Goal: Task Accomplishment & Management: Complete application form

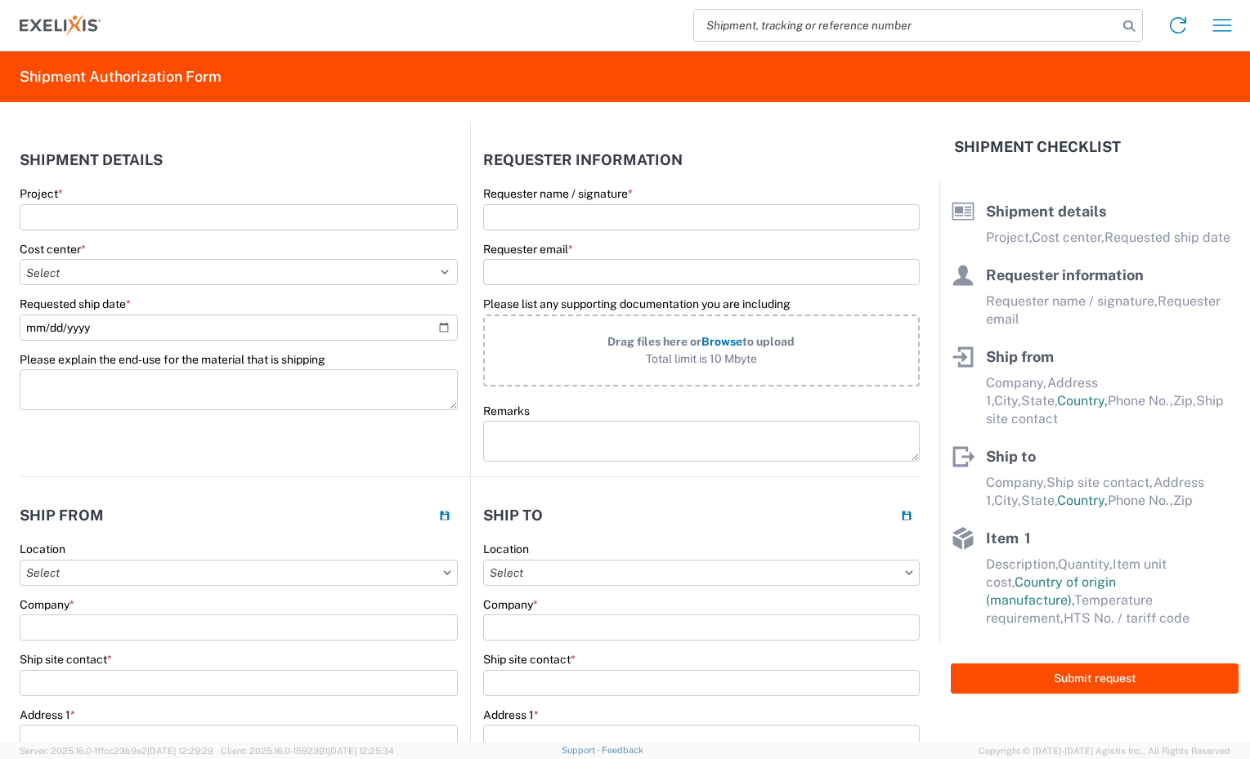
select select "US"
select select "EA"
select select "USD"
select select "US"
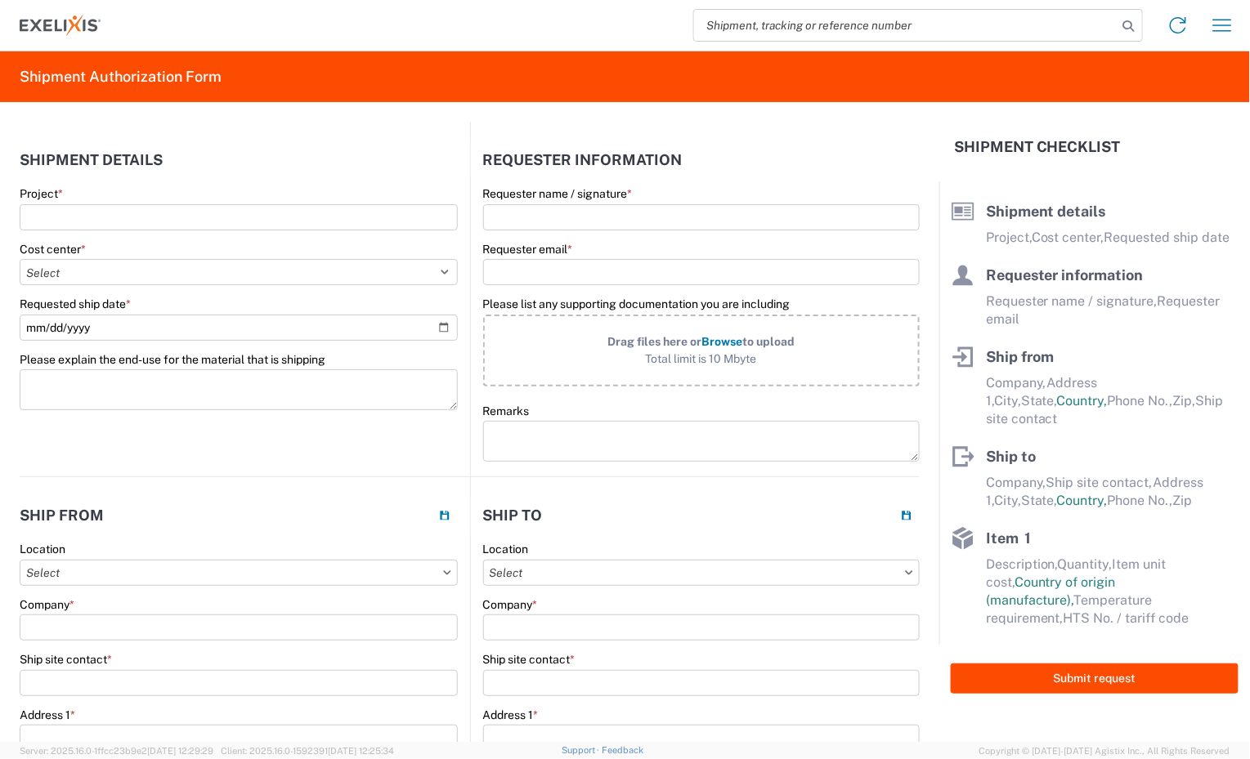
click at [909, 29] on input "search" at bounding box center [905, 25] width 423 height 31
click at [341, 118] on form "Shipment details Project * Cost center * Select Accounting 10021 All Bottle 109…" at bounding box center [469, 422] width 939 height 640
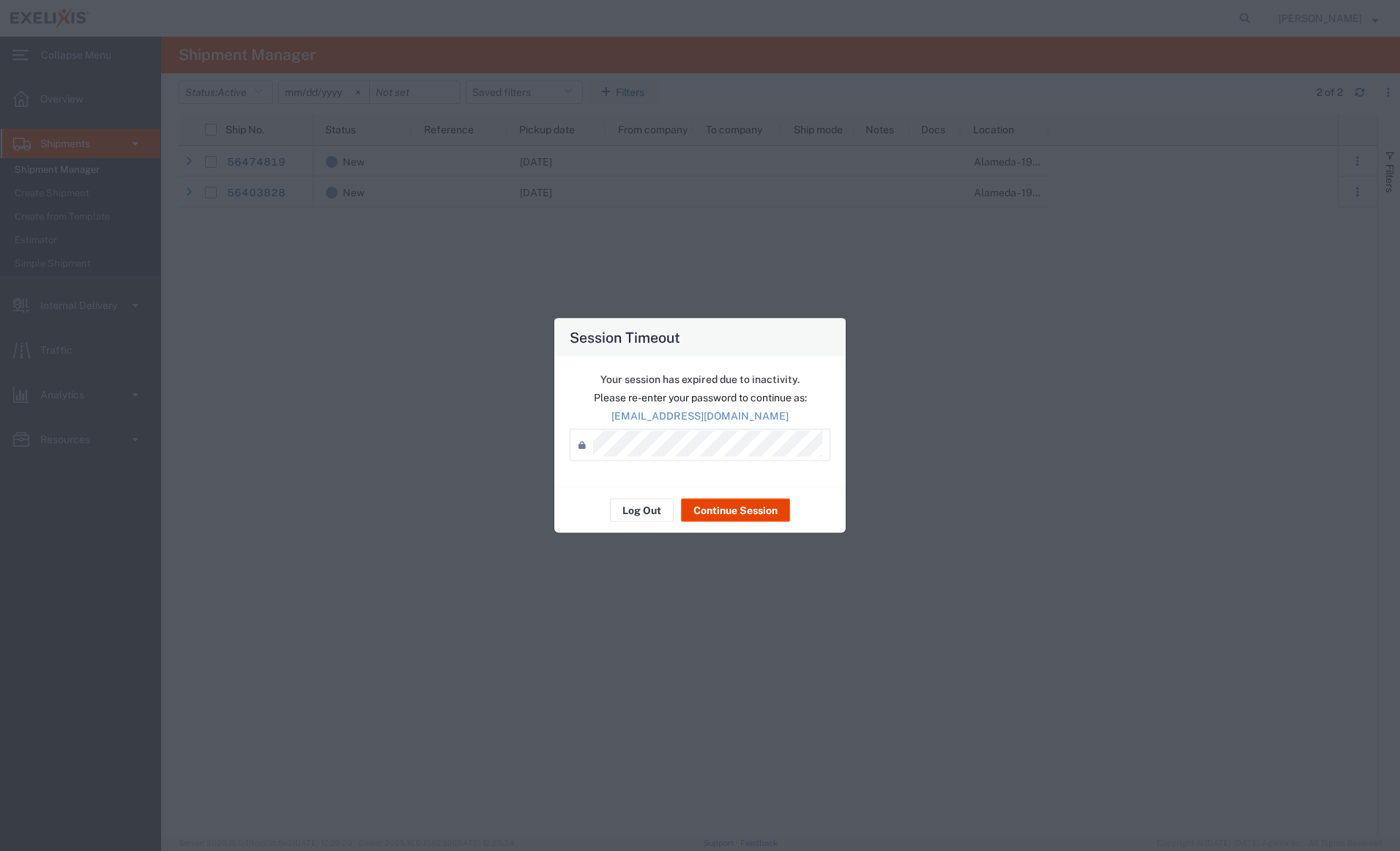
click at [726, 511] on button "Continue Session" at bounding box center [735, 511] width 109 height 23
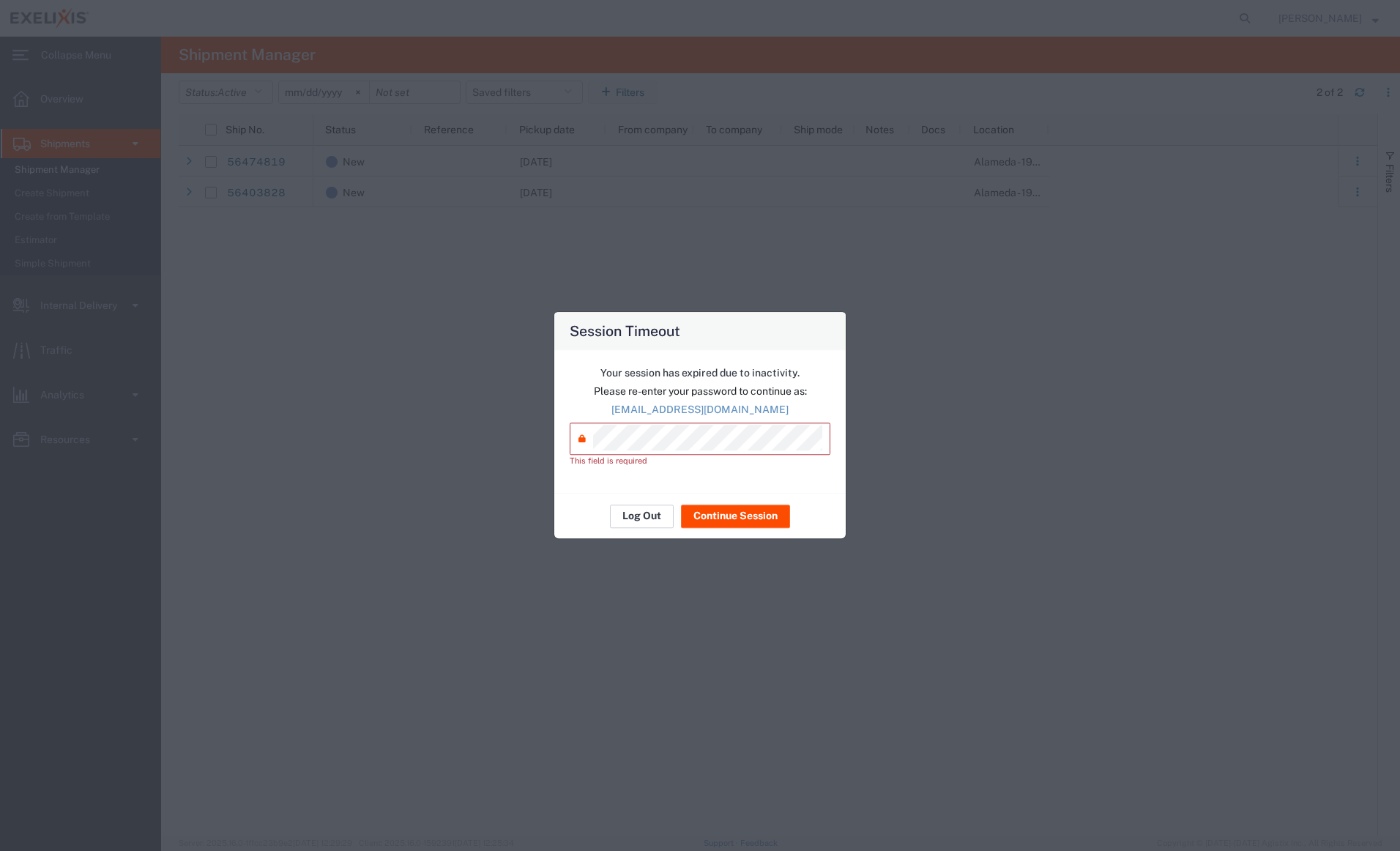
click at [641, 517] on button "Log Out" at bounding box center [641, 516] width 64 height 23
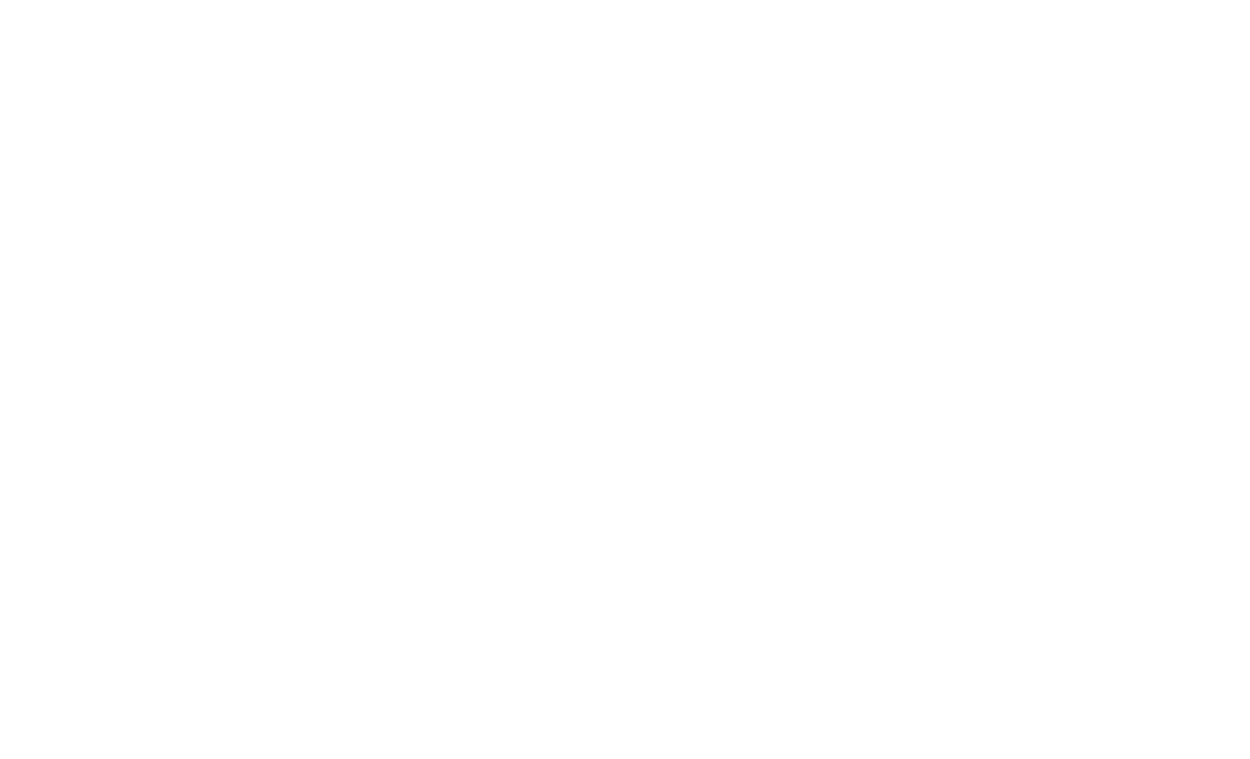
select select "EA"
select select "USD"
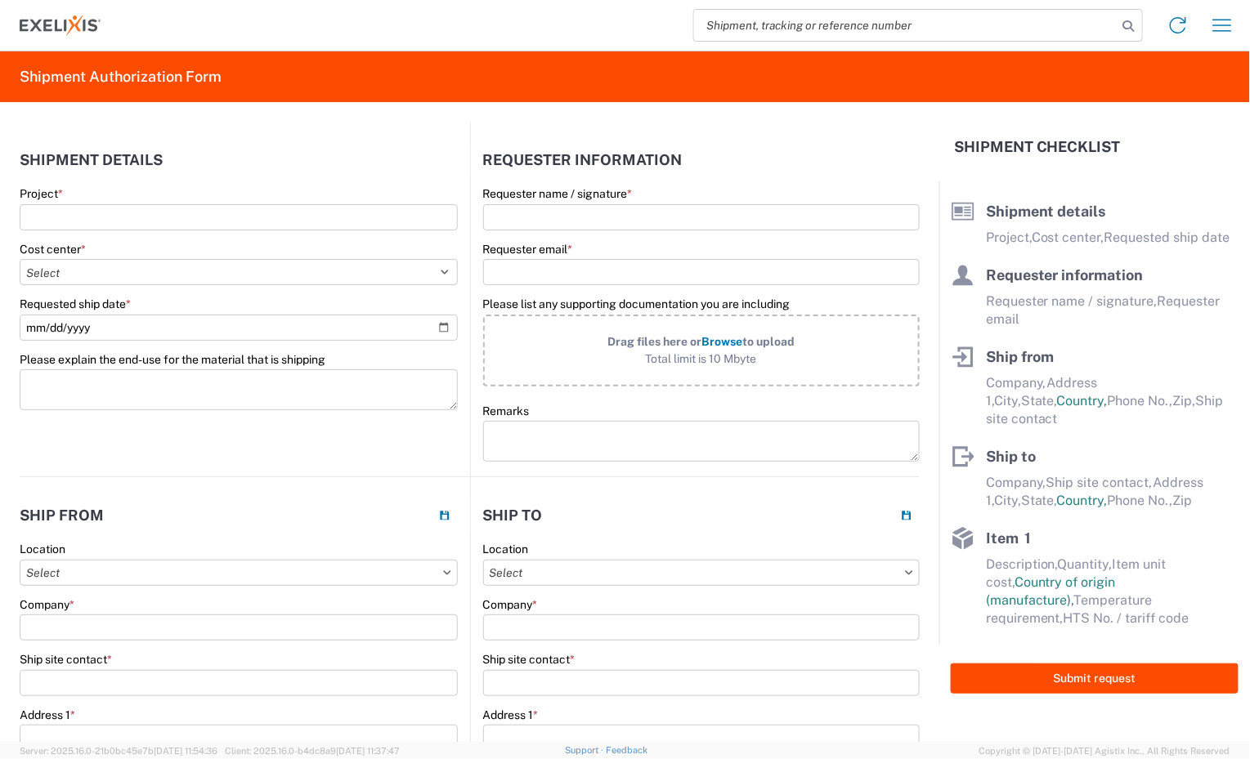
click at [1212, 23] on icon "button" at bounding box center [1222, 25] width 26 height 26
click at [1249, 191] on html "Shipment request Shipment Authorization Form Shipment details Project * Cost ce…" at bounding box center [625, 379] width 1250 height 759
click at [1223, 20] on icon "button" at bounding box center [1222, 25] width 19 height 12
click at [1177, 72] on link "Shipment request" at bounding box center [1161, 75] width 150 height 33
click at [1176, 26] on icon at bounding box center [1178, 25] width 26 height 26
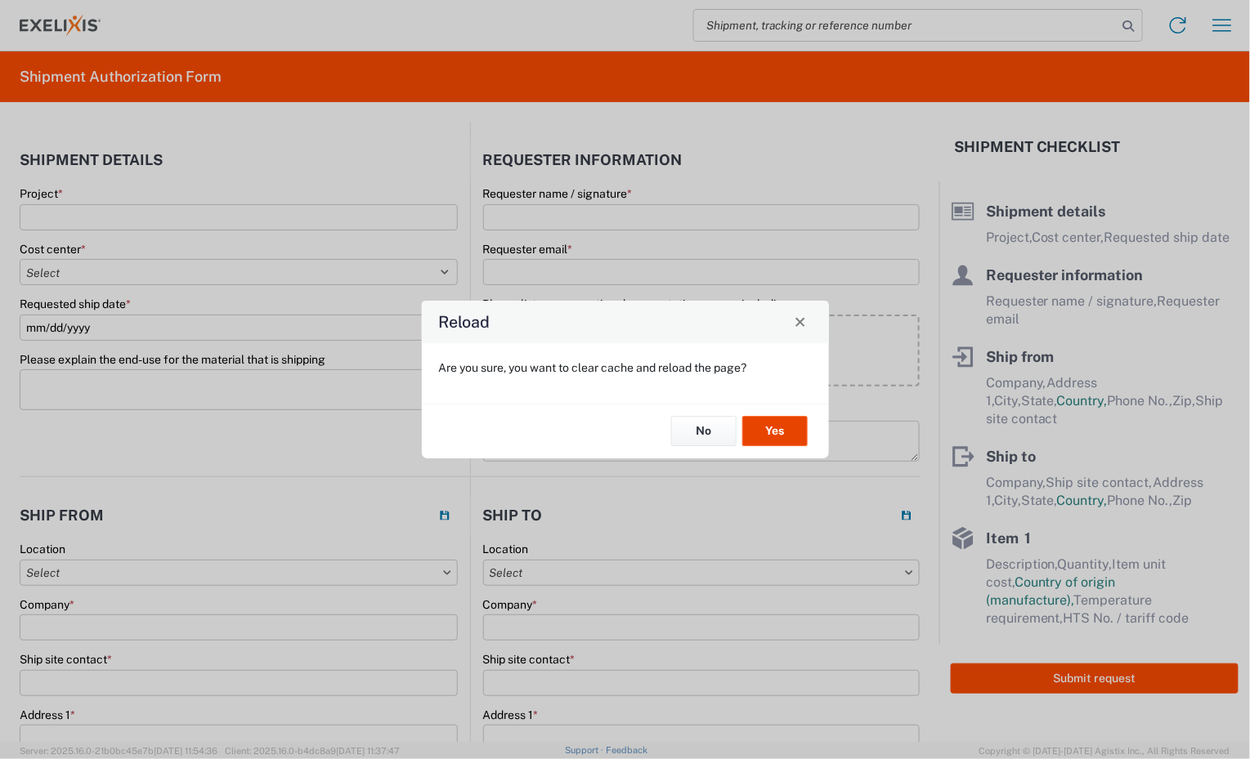
click at [776, 434] on button "Yes" at bounding box center [774, 432] width 65 height 30
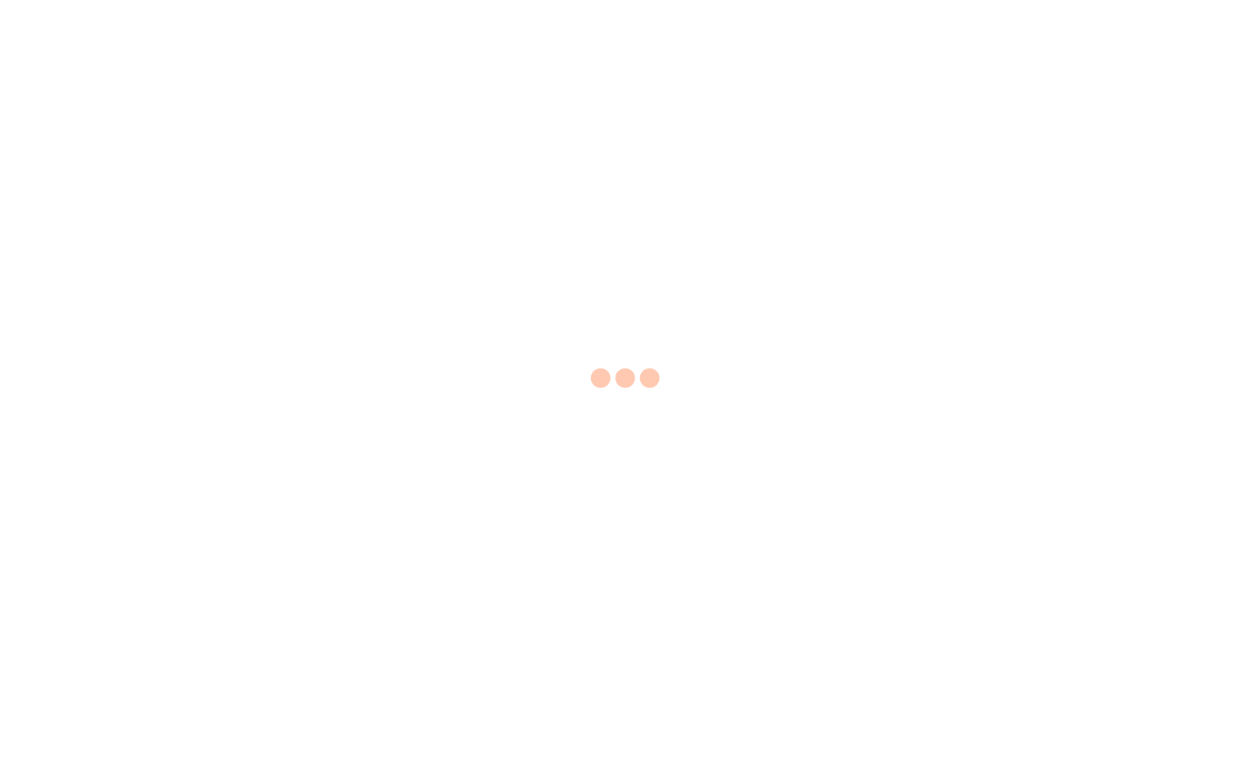
select select "EA"
select select "USD"
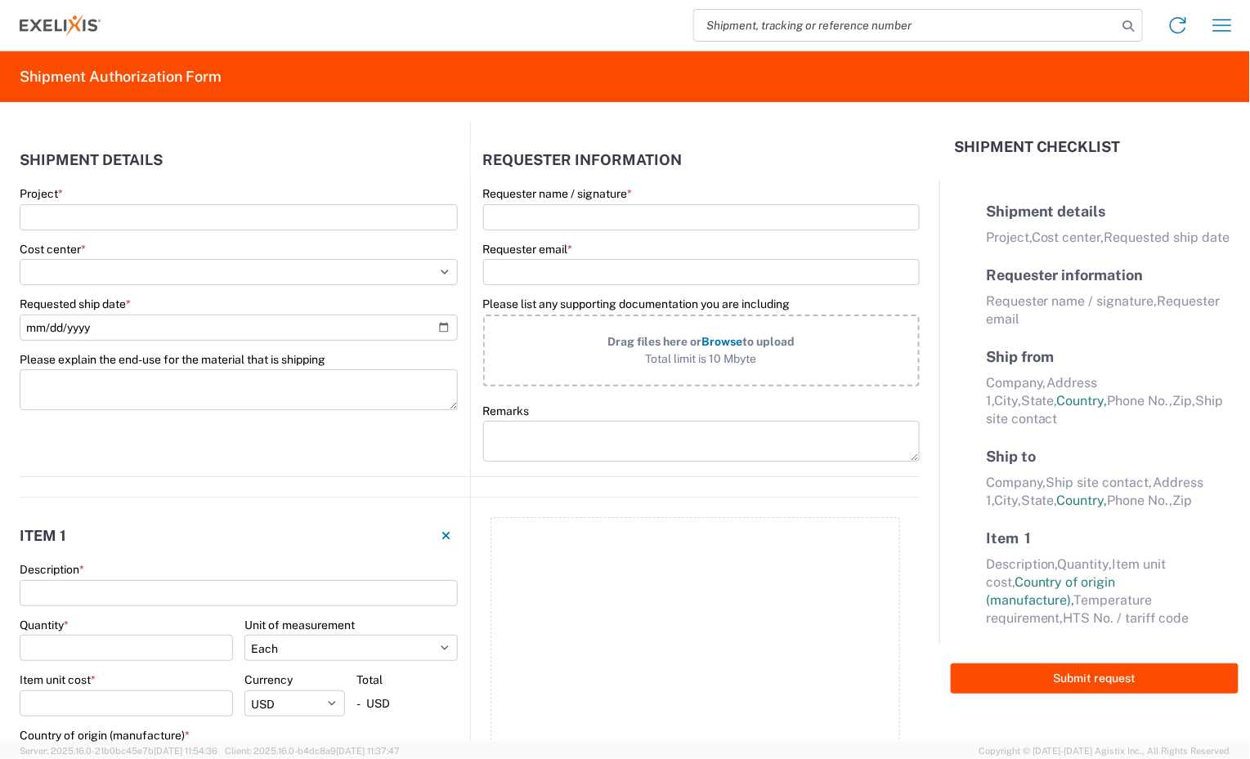
select select "US"
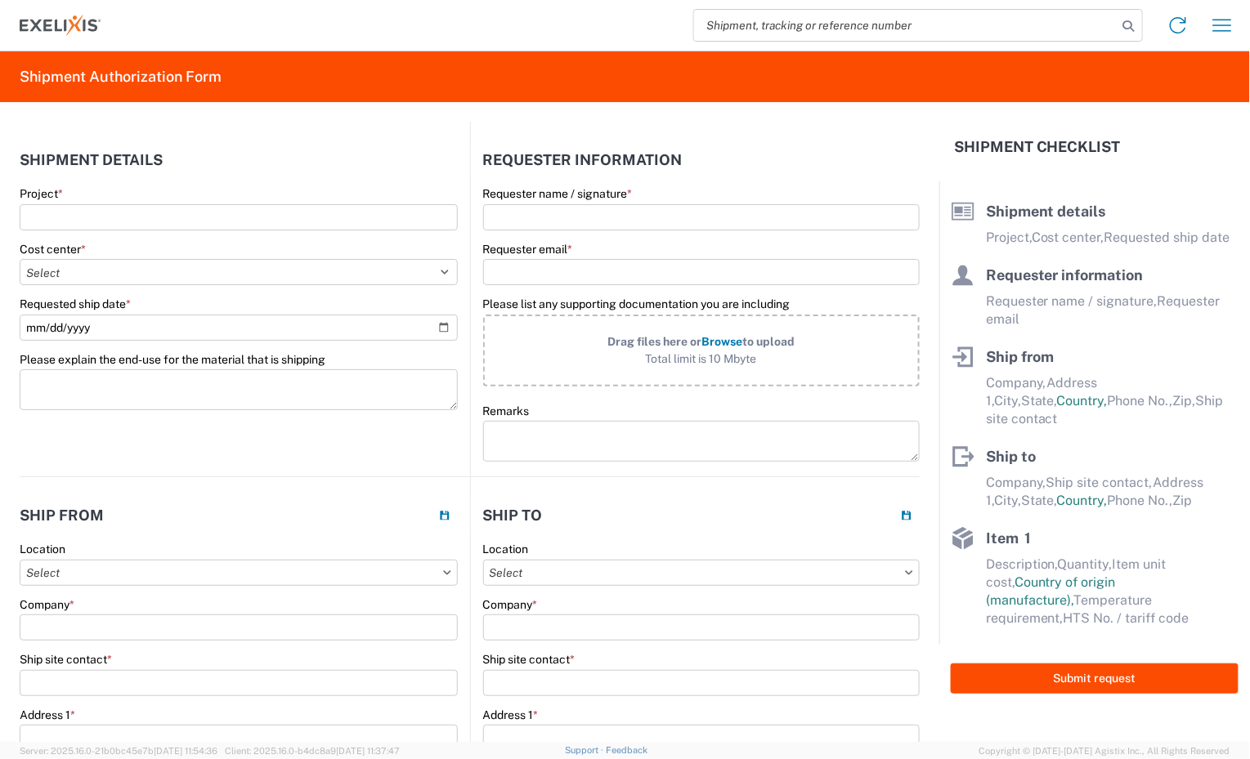
click at [80, 268] on select "Select Accounting 10021 All Bottle 10950 All Carton 10951 Aurigene AURIGENE Bio…" at bounding box center [239, 272] width 438 height 26
click at [127, 276] on select "Select Accounting 10021 All Bottle 10950 All Carton 10951 Aurigene AURIGENE Bio…" at bounding box center [239, 272] width 438 height 26
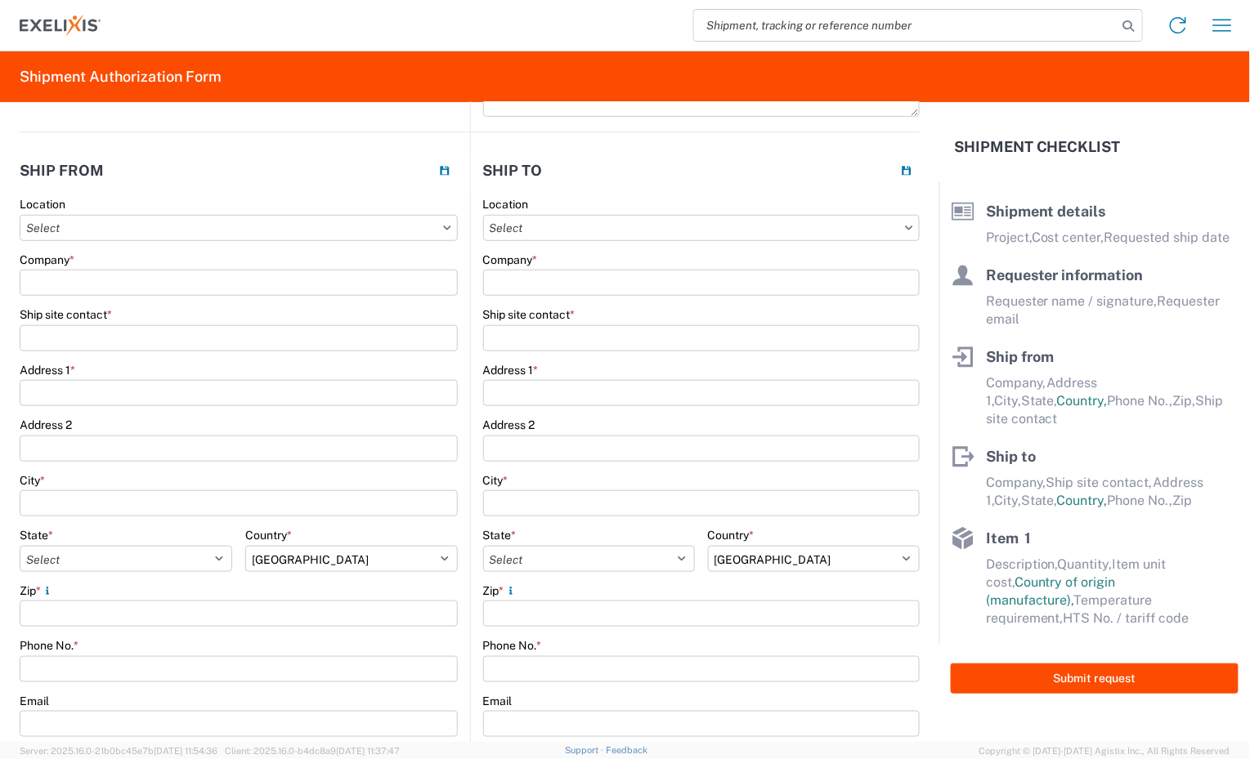
scroll to position [346, 0]
click at [114, 403] on input "Address 1 *" at bounding box center [239, 392] width 438 height 26
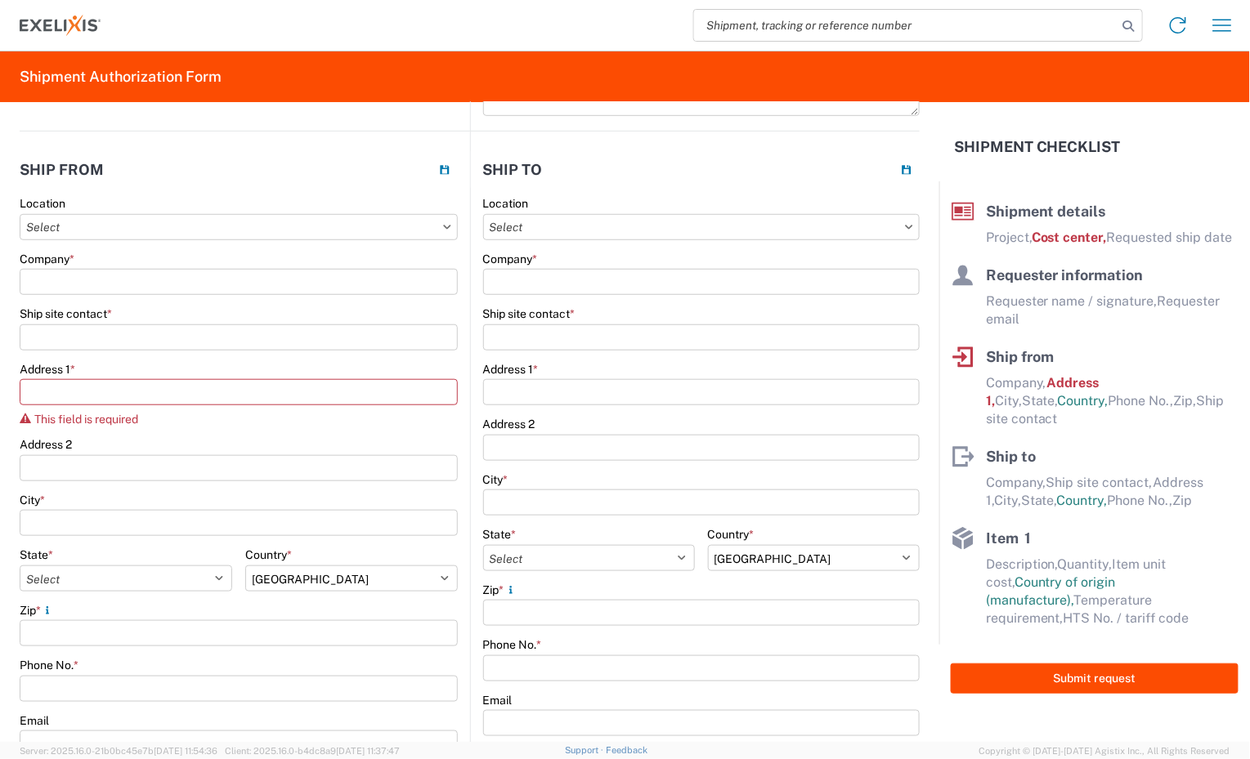
click at [73, 437] on div "Address 2" at bounding box center [239, 459] width 438 height 44
click at [79, 465] on input "Address 2" at bounding box center [239, 468] width 438 height 26
click at [78, 387] on input "Address 1 *" at bounding box center [239, 392] width 438 height 26
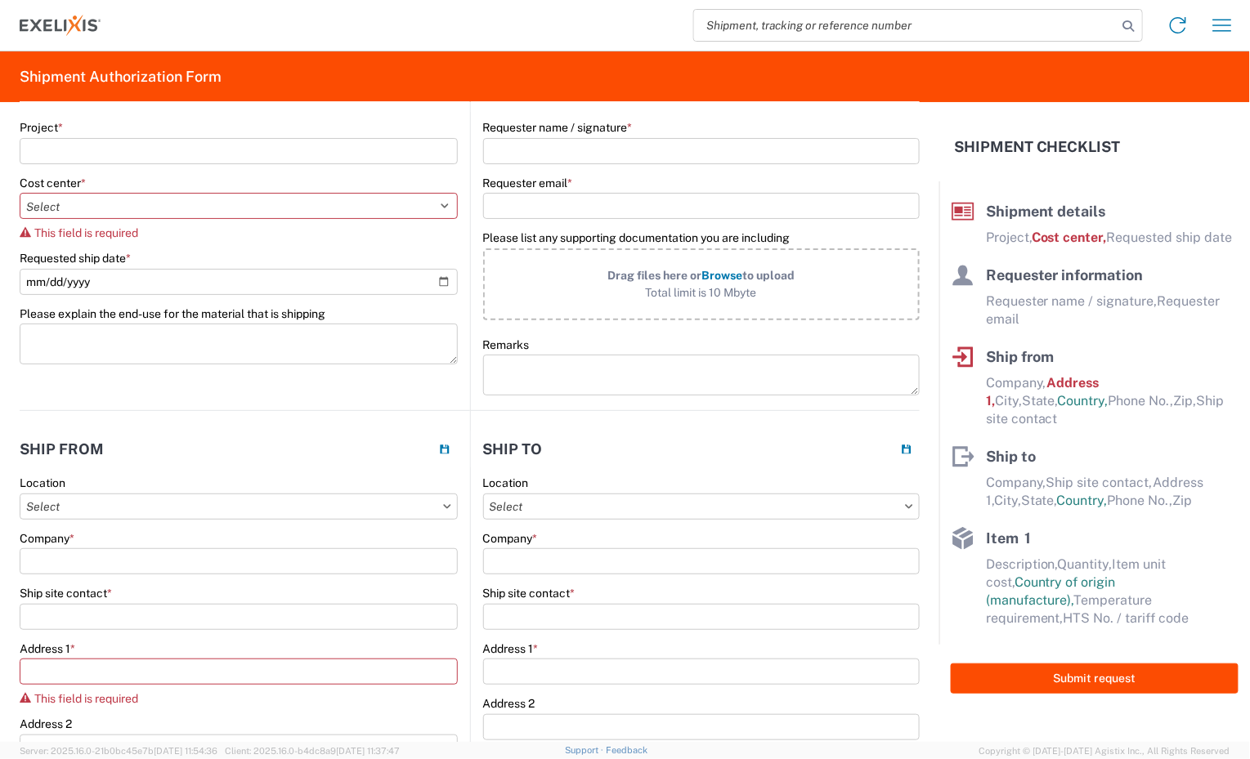
scroll to position [60, 0]
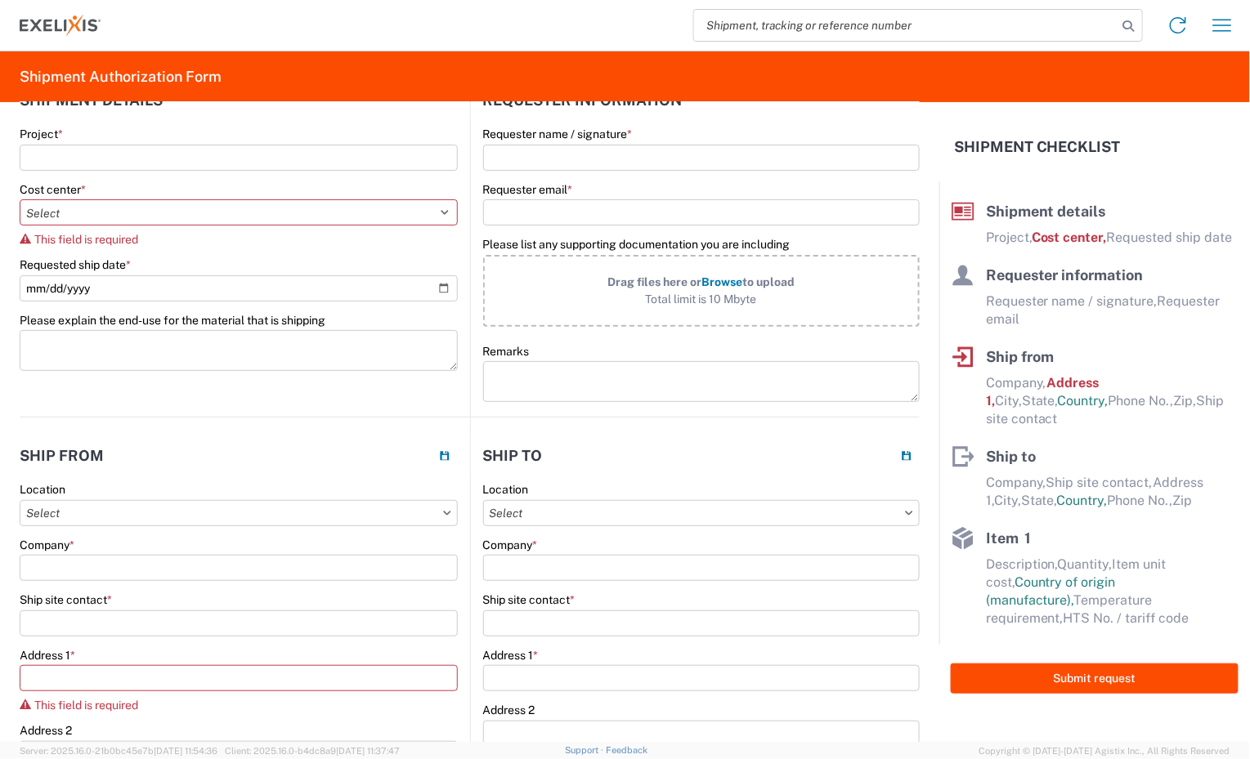
click at [93, 211] on select "Select Accounting 10021 All Bottle 10950 All Carton 10951 Aurigene AURIGENE Bio…" at bounding box center [239, 212] width 438 height 26
select select "10070"
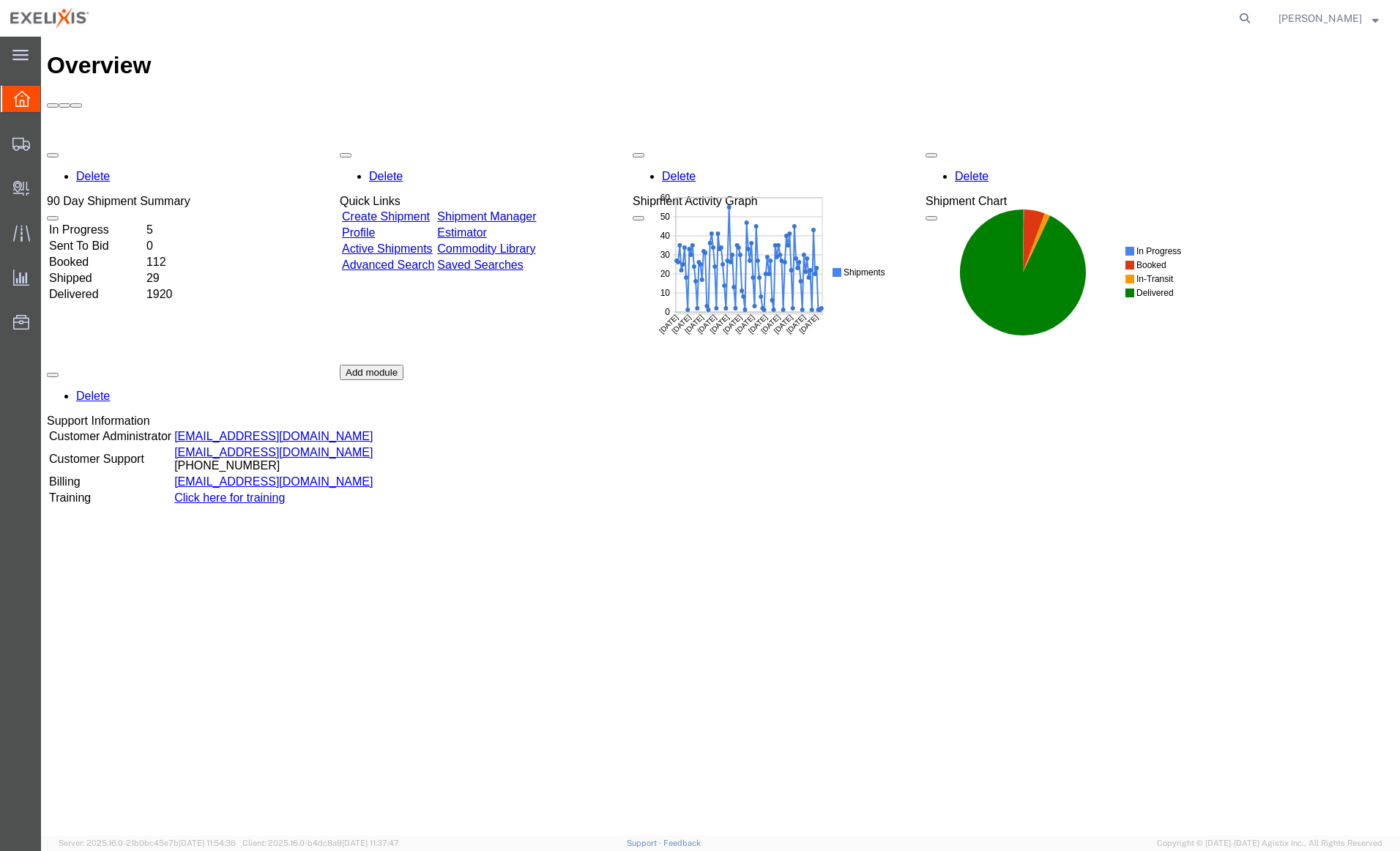
click at [988, 9] on agx-global-search at bounding box center [1022, 18] width 468 height 37
click at [21, 66] on div "main_menu Created with Sketch." at bounding box center [21, 55] width 41 height 37
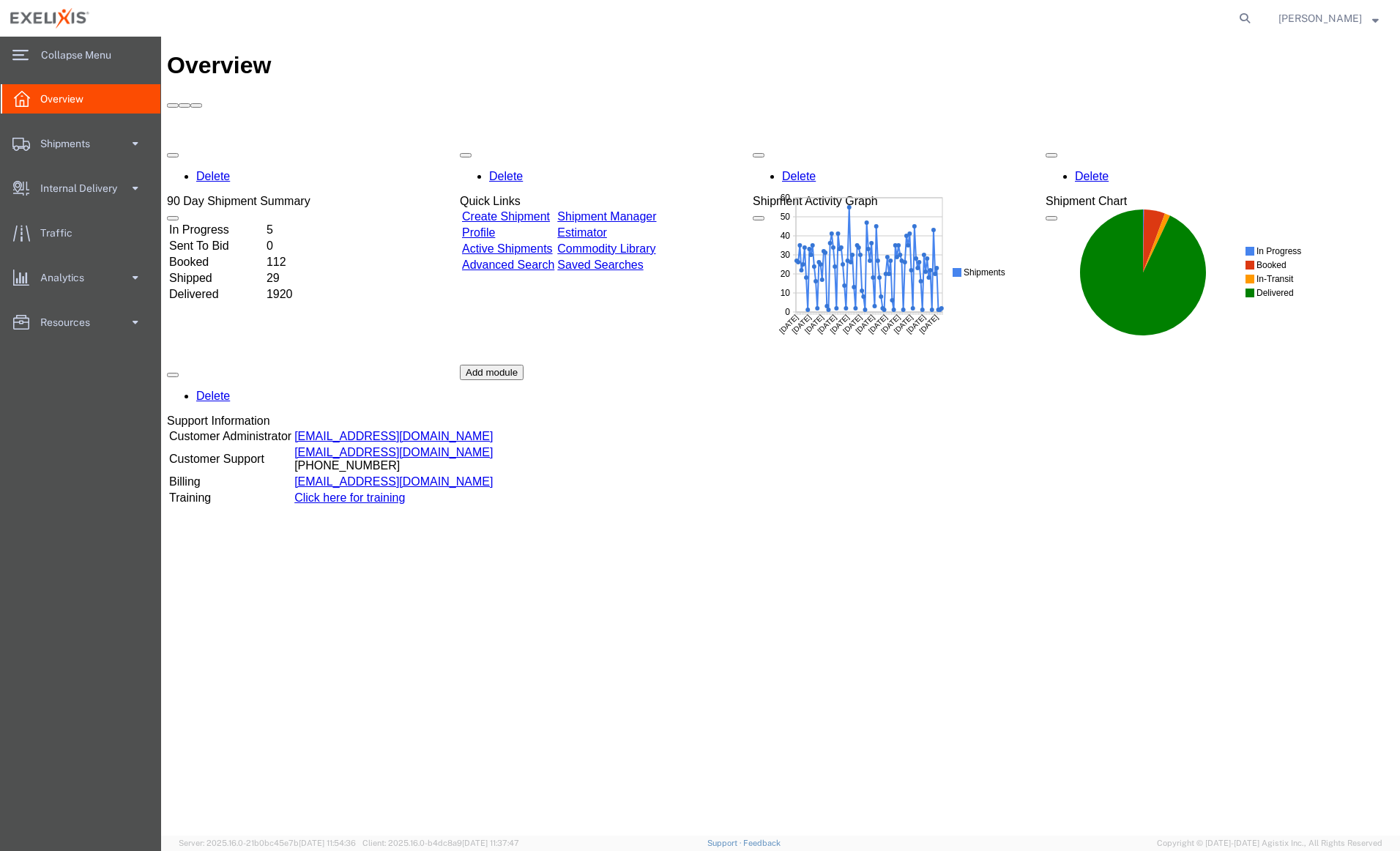
click at [131, 319] on span at bounding box center [135, 322] width 13 height 30
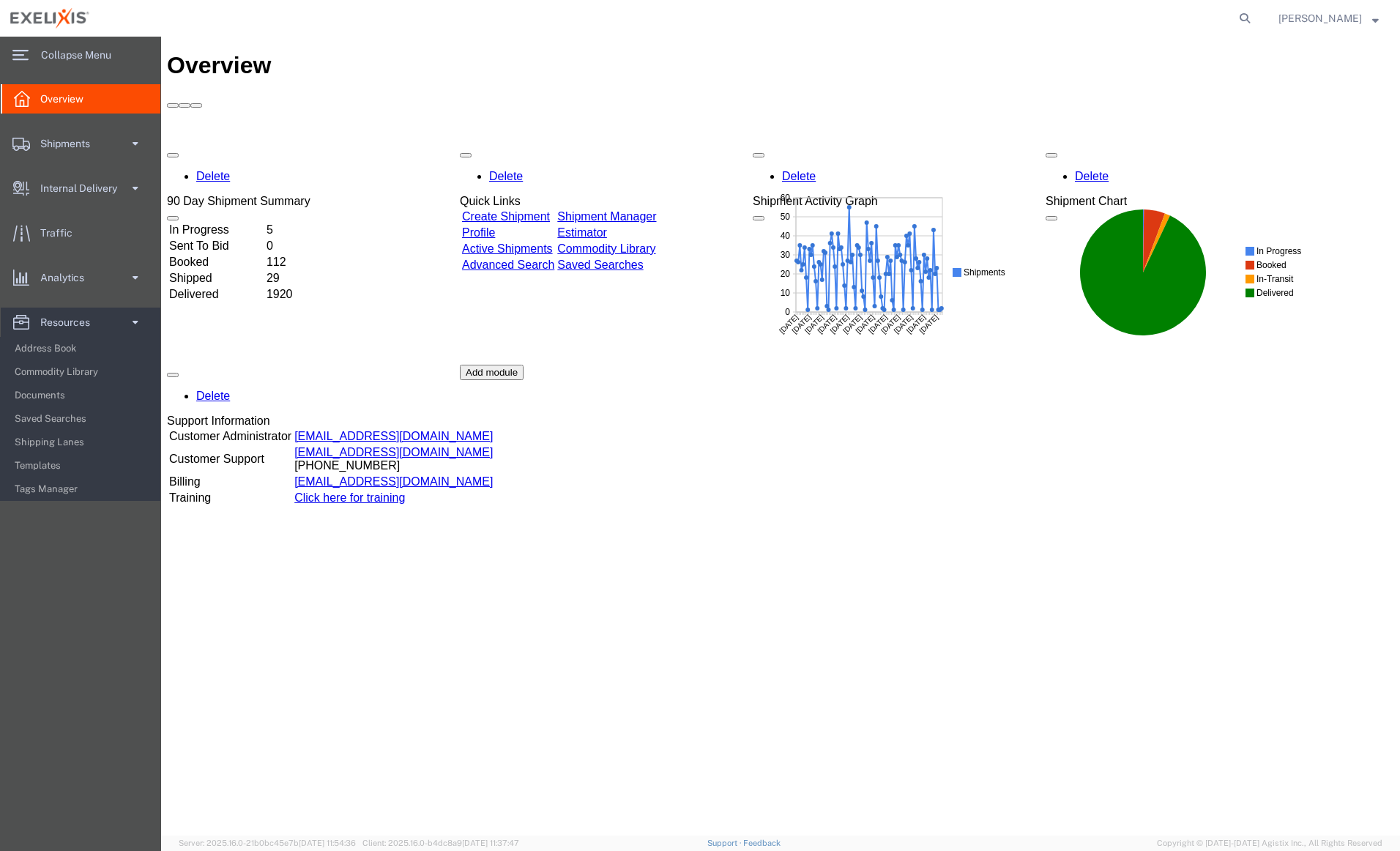
click at [59, 371] on span "Commodity Library" at bounding box center [82, 372] width 135 height 30
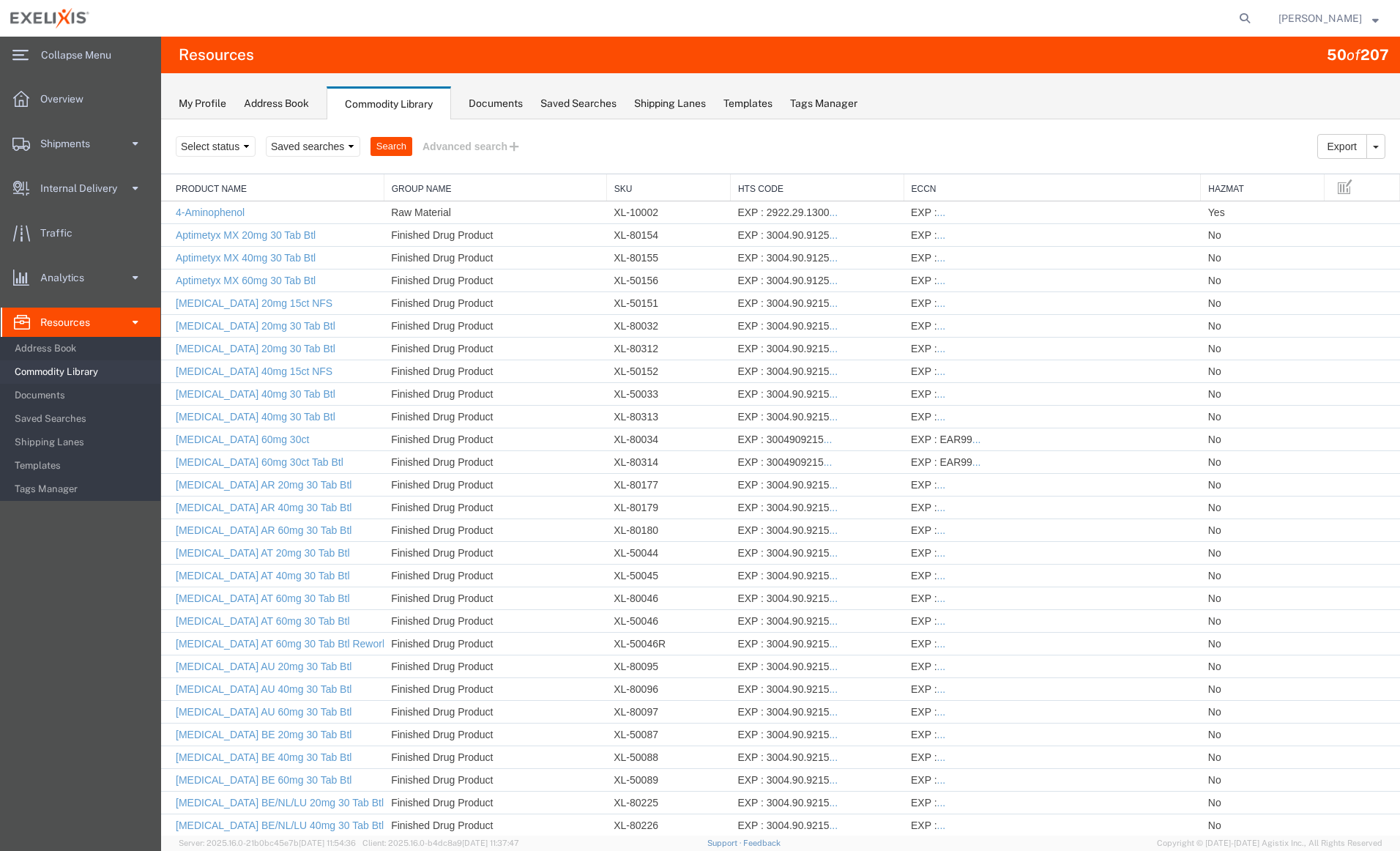
click at [54, 348] on span "Address Book" at bounding box center [82, 348] width 135 height 30
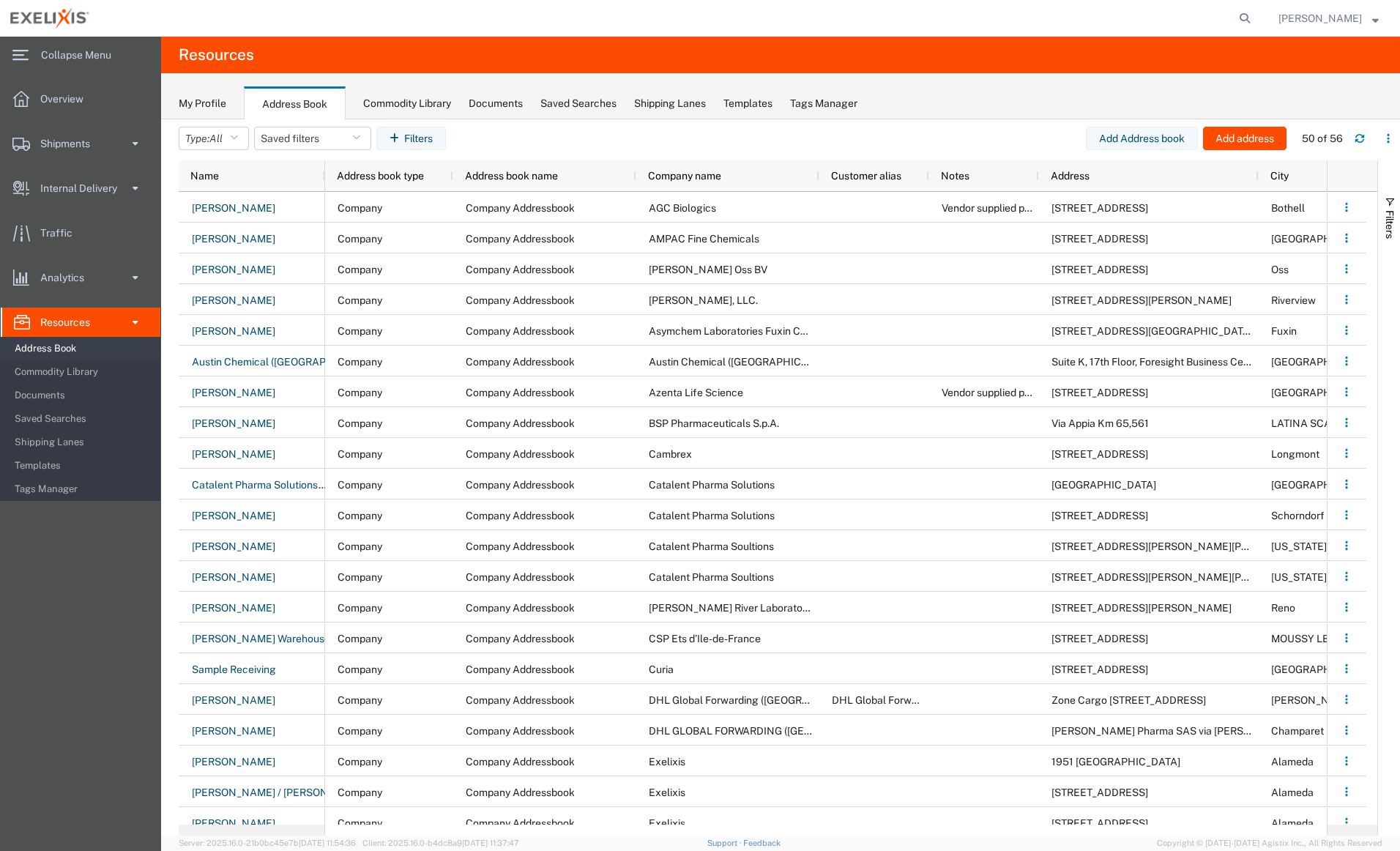
click at [379, 82] on div "My Profile Address Book Commodity Library Documents Saved Searches Shipping Lan…" at bounding box center [780, 97] width 1239 height 47
click at [52, 442] on span "Shipping Lanes" at bounding box center [82, 442] width 135 height 30
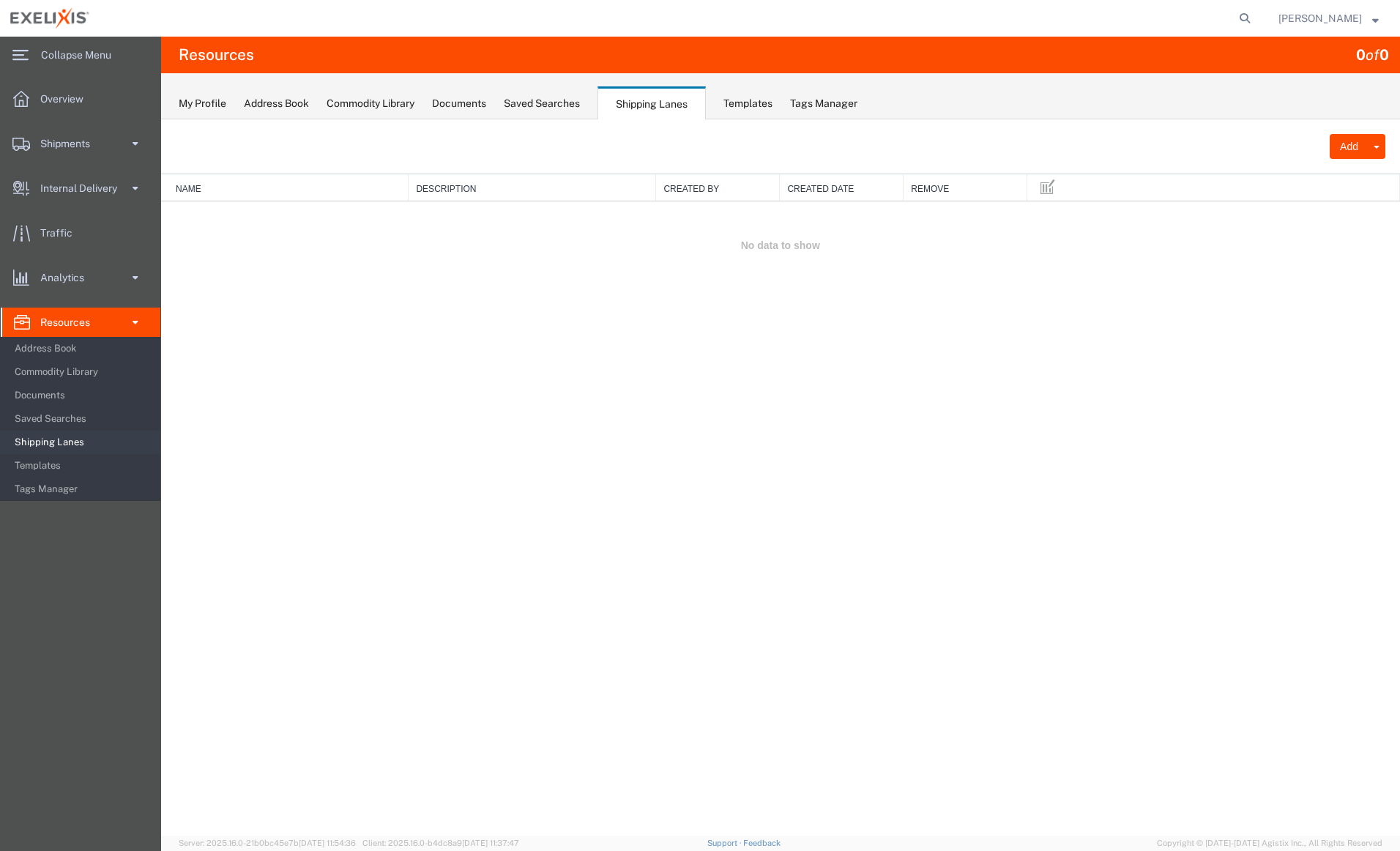
click at [66, 106] on span "Overview" at bounding box center [67, 99] width 54 height 30
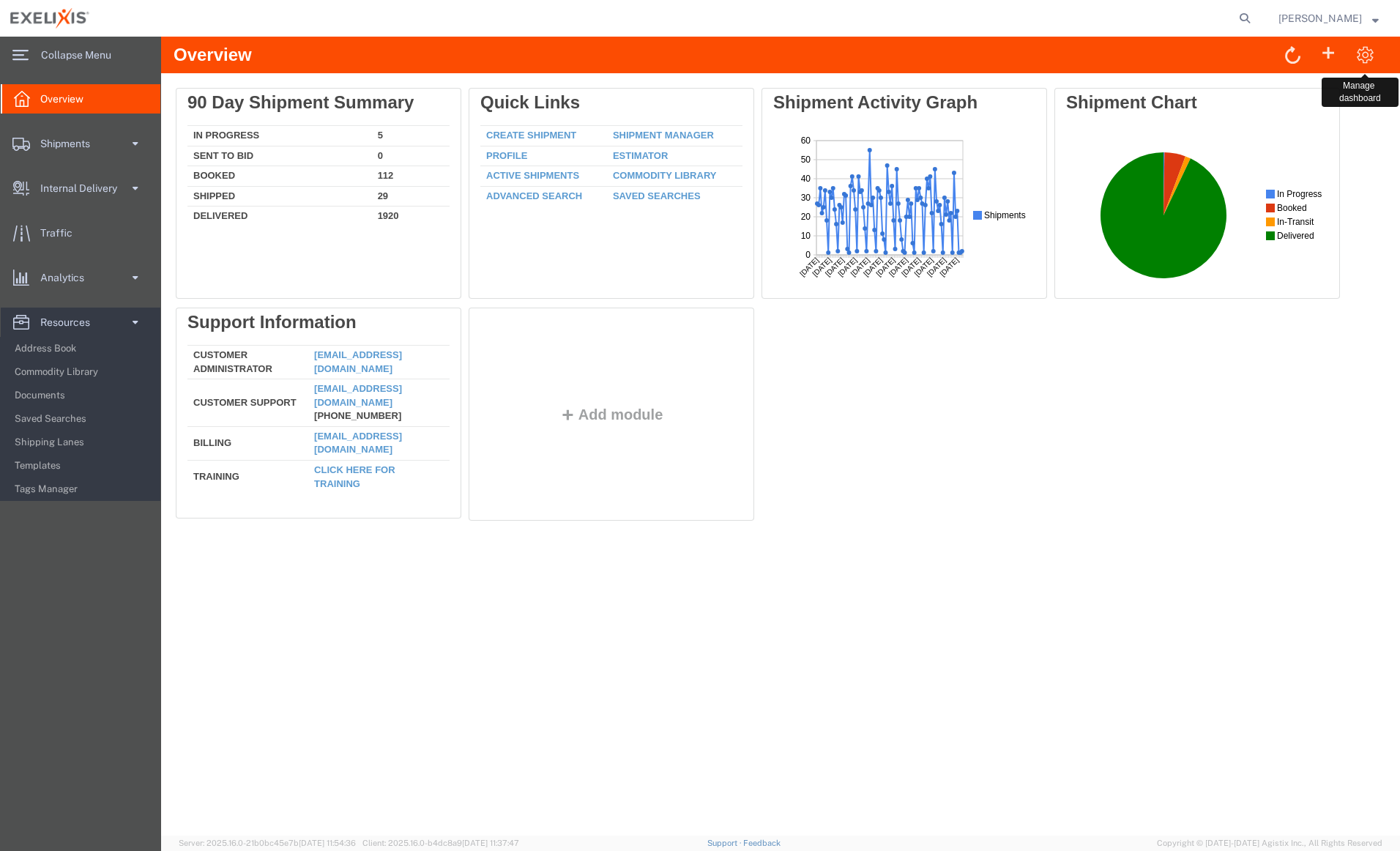
click at [1366, 57] on span at bounding box center [1365, 54] width 18 height 19
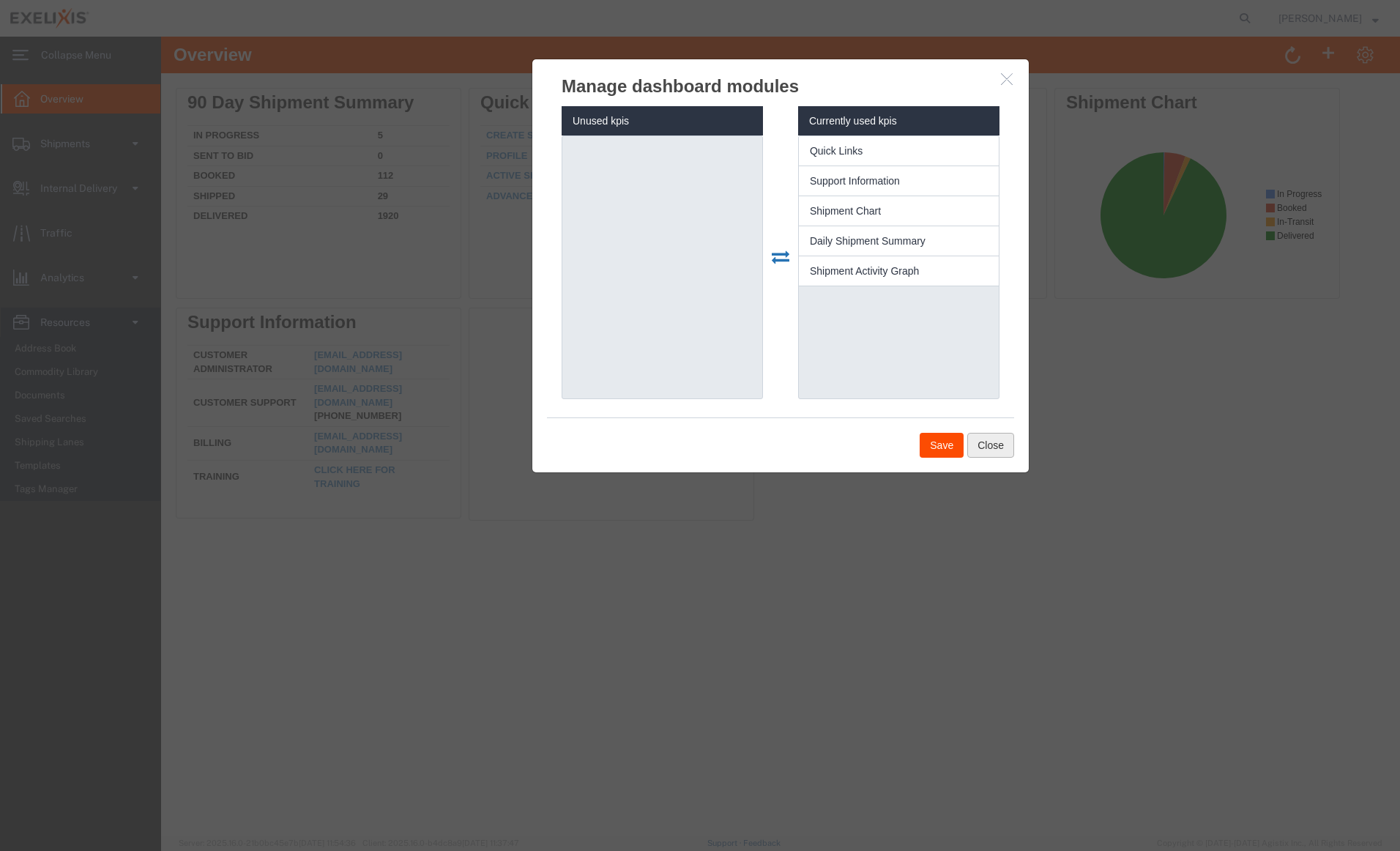
click at [993, 444] on button "Close" at bounding box center [991, 445] width 47 height 25
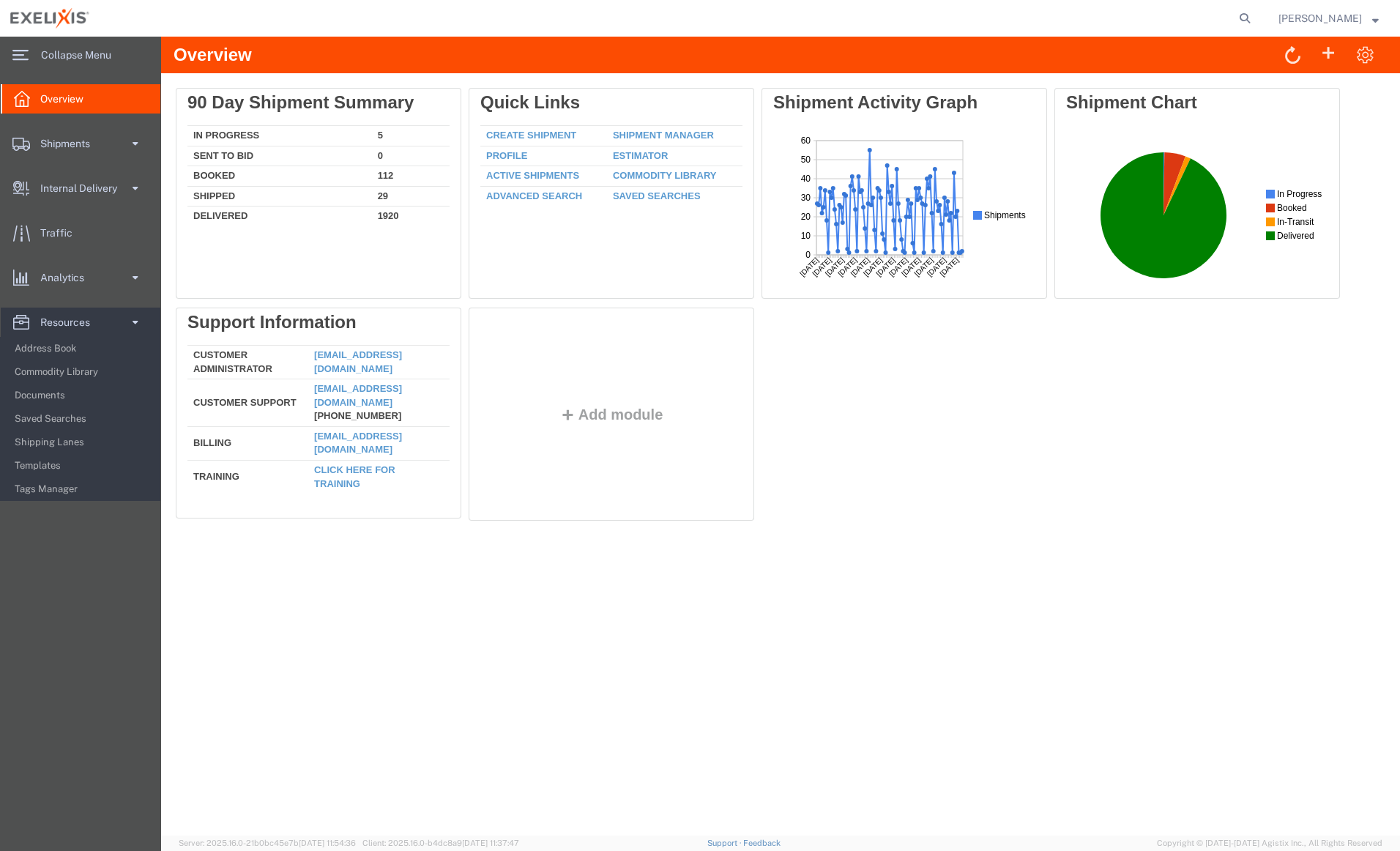
click at [39, 391] on span "Documents" at bounding box center [82, 395] width 135 height 30
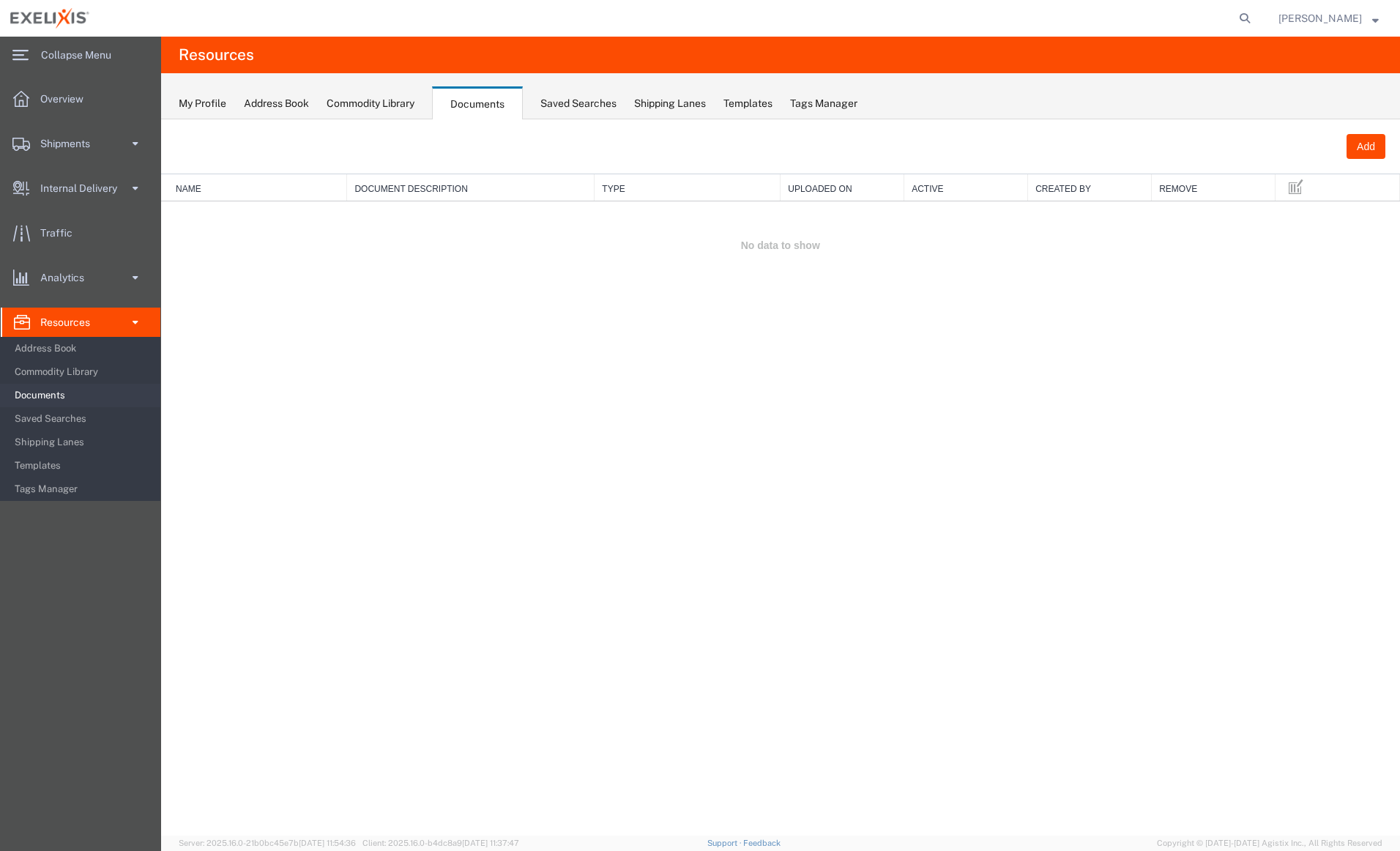
click at [680, 106] on div "Shipping Lanes" at bounding box center [670, 103] width 72 height 15
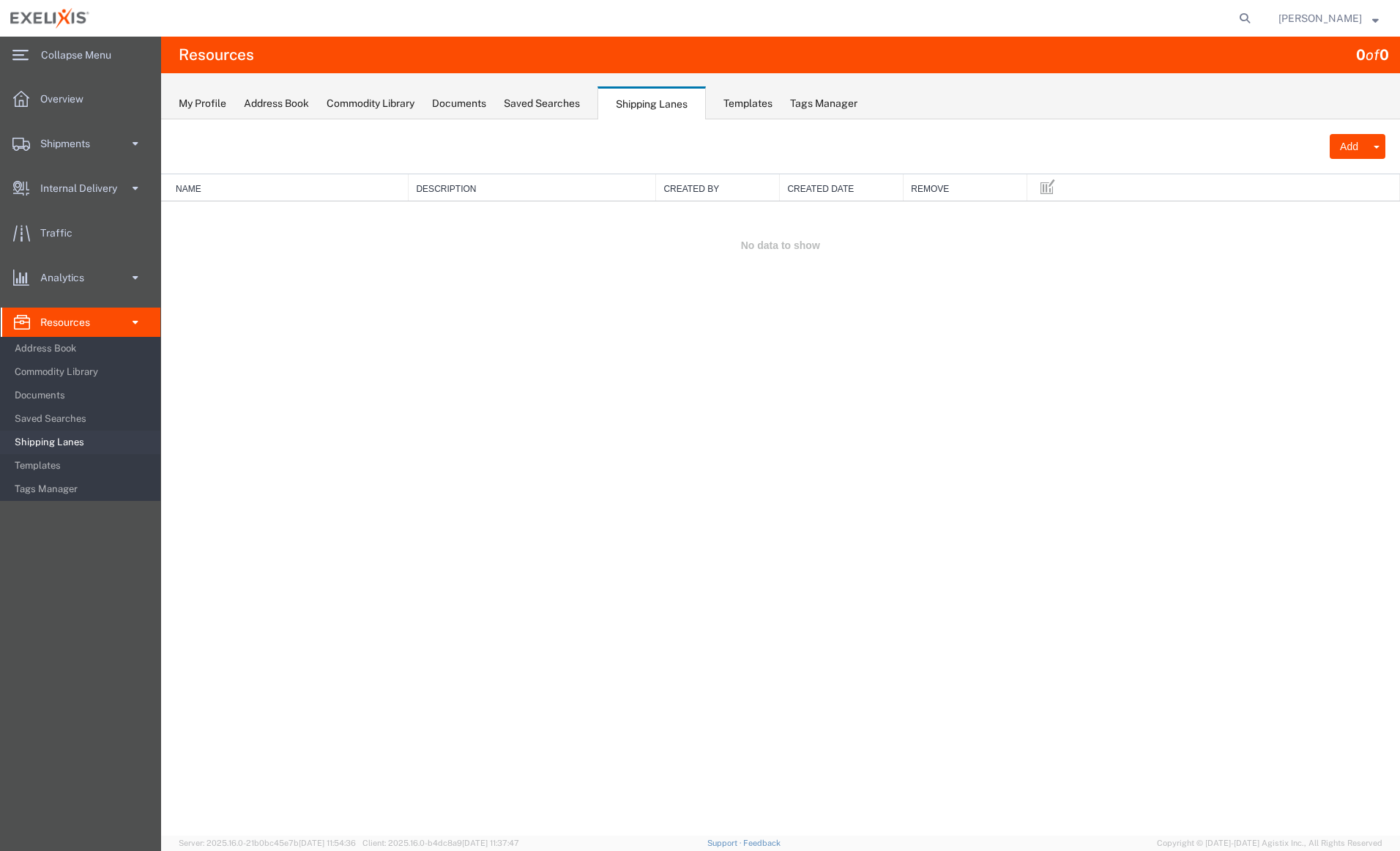
click at [747, 110] on div "Templates" at bounding box center [748, 103] width 49 height 15
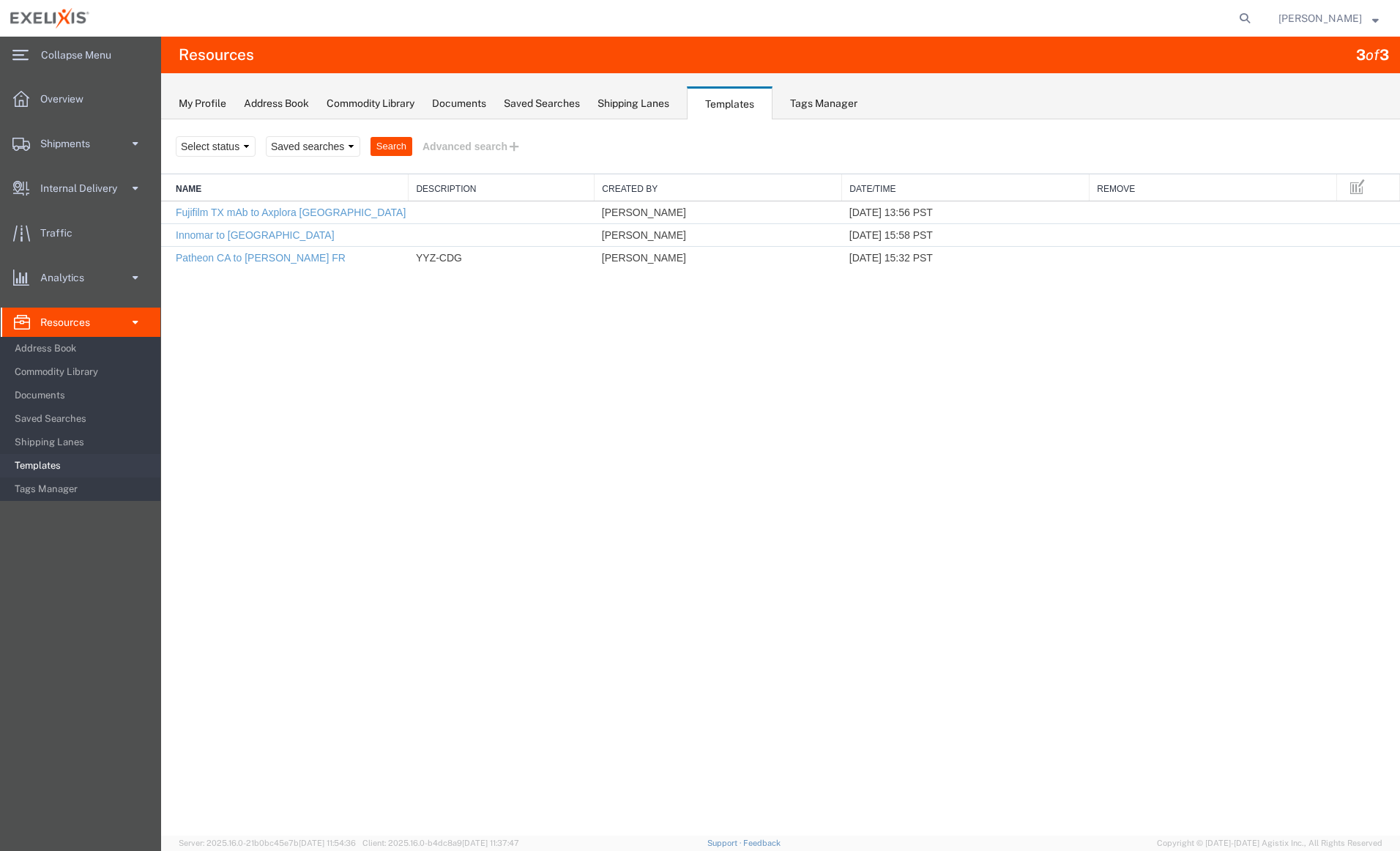
click at [50, 135] on span "Shipments" at bounding box center [70, 143] width 60 height 30
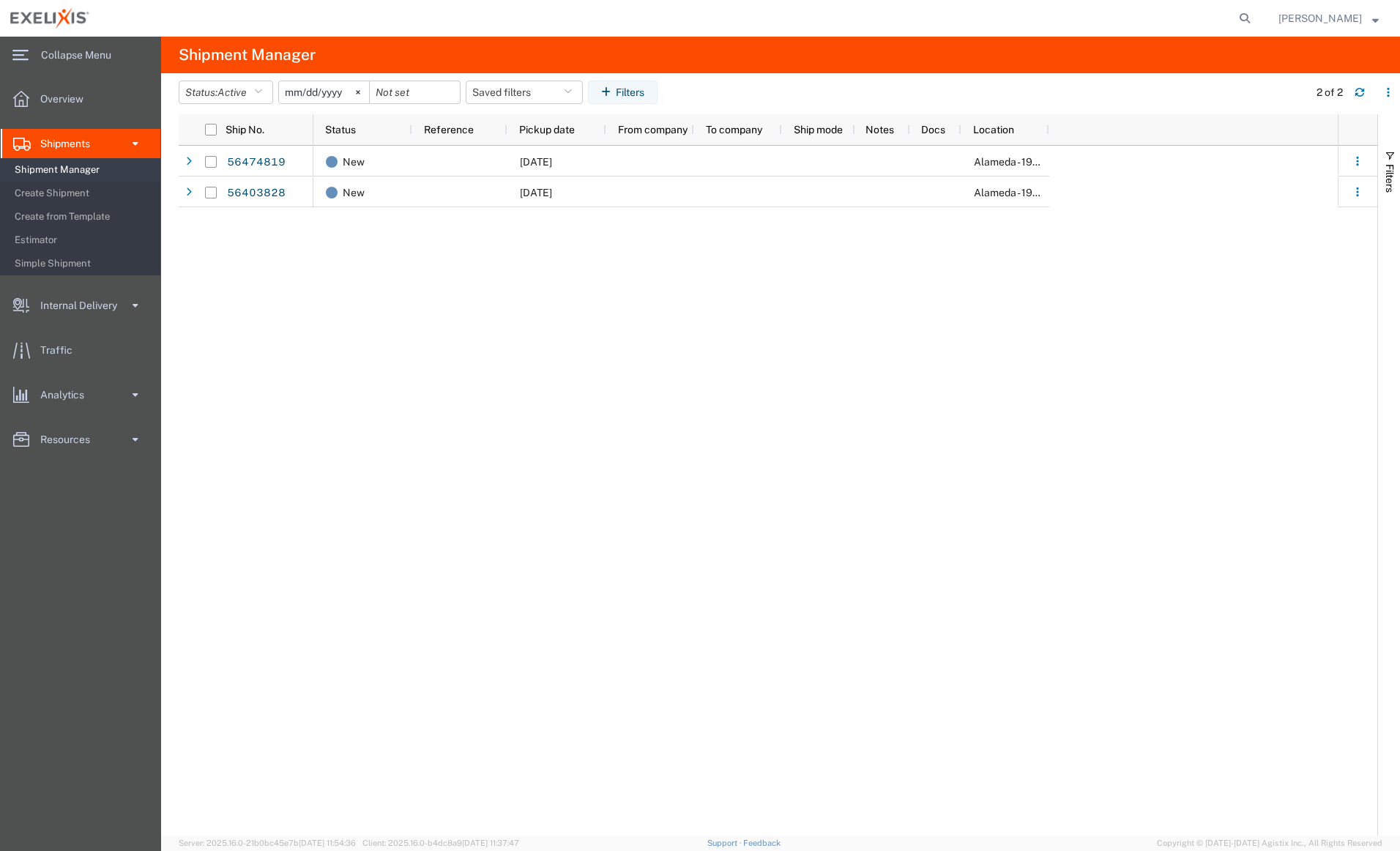
click at [41, 167] on span "Shipment Manager" at bounding box center [82, 169] width 135 height 30
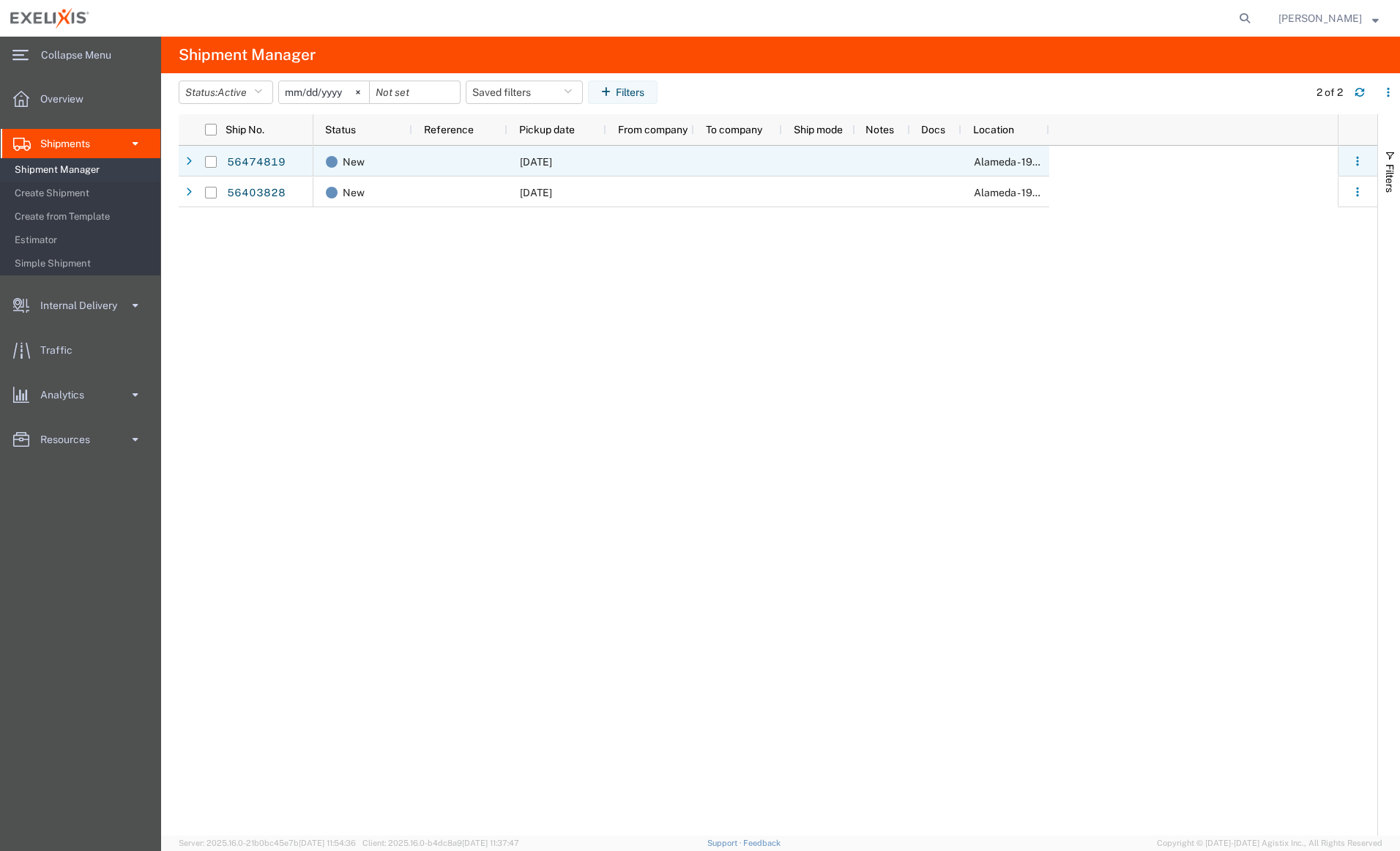
click at [240, 165] on link "56474819" at bounding box center [256, 162] width 60 height 23
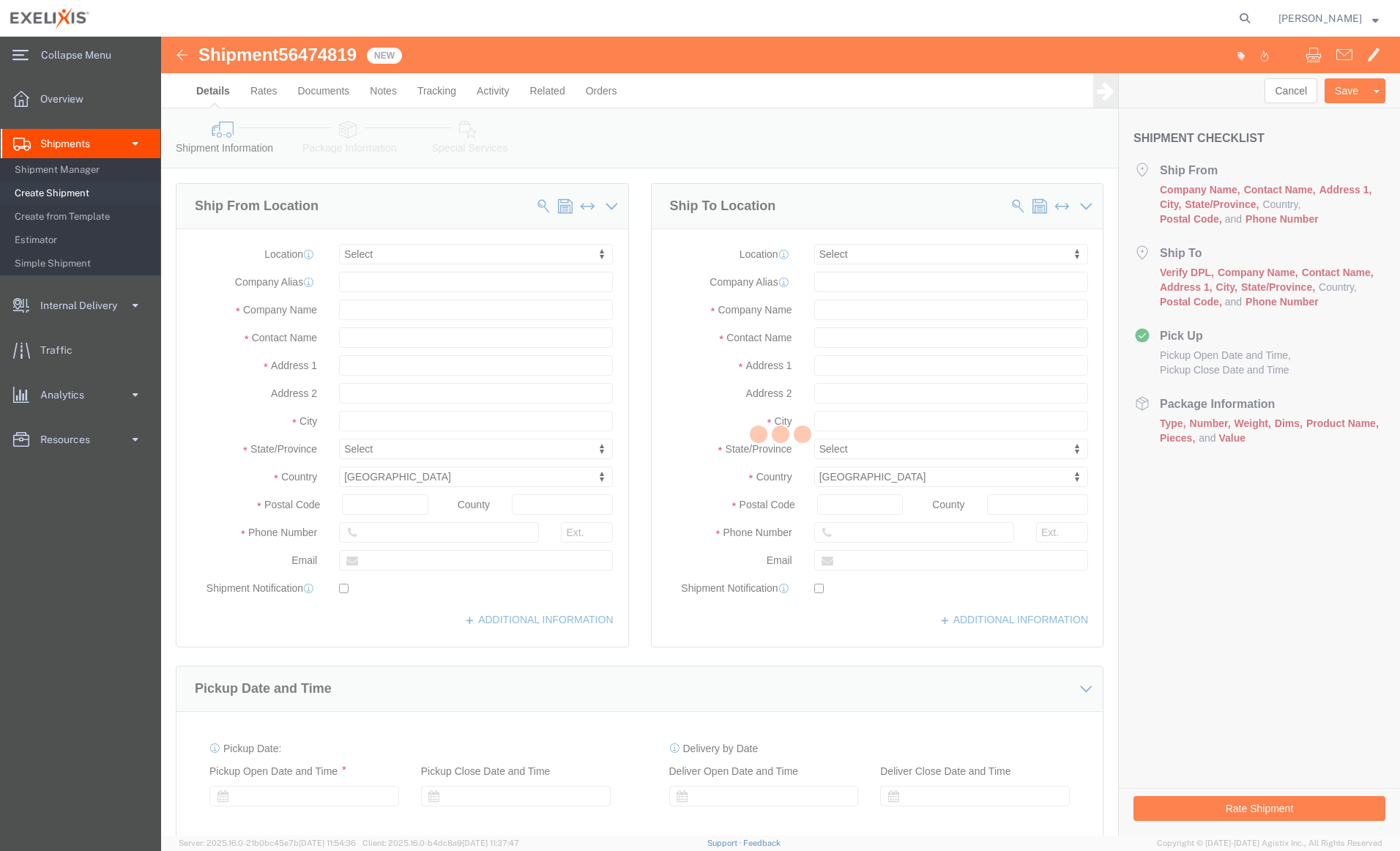
select select
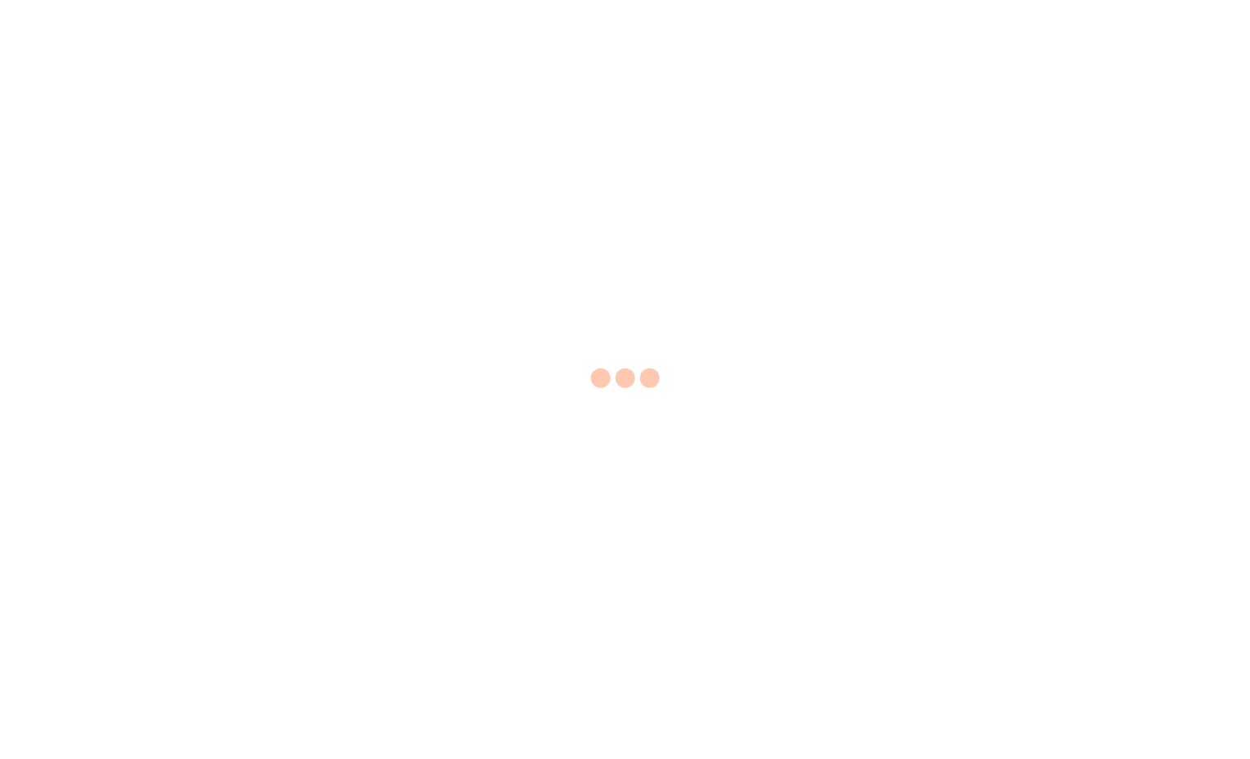
select select "EA"
select select "USD"
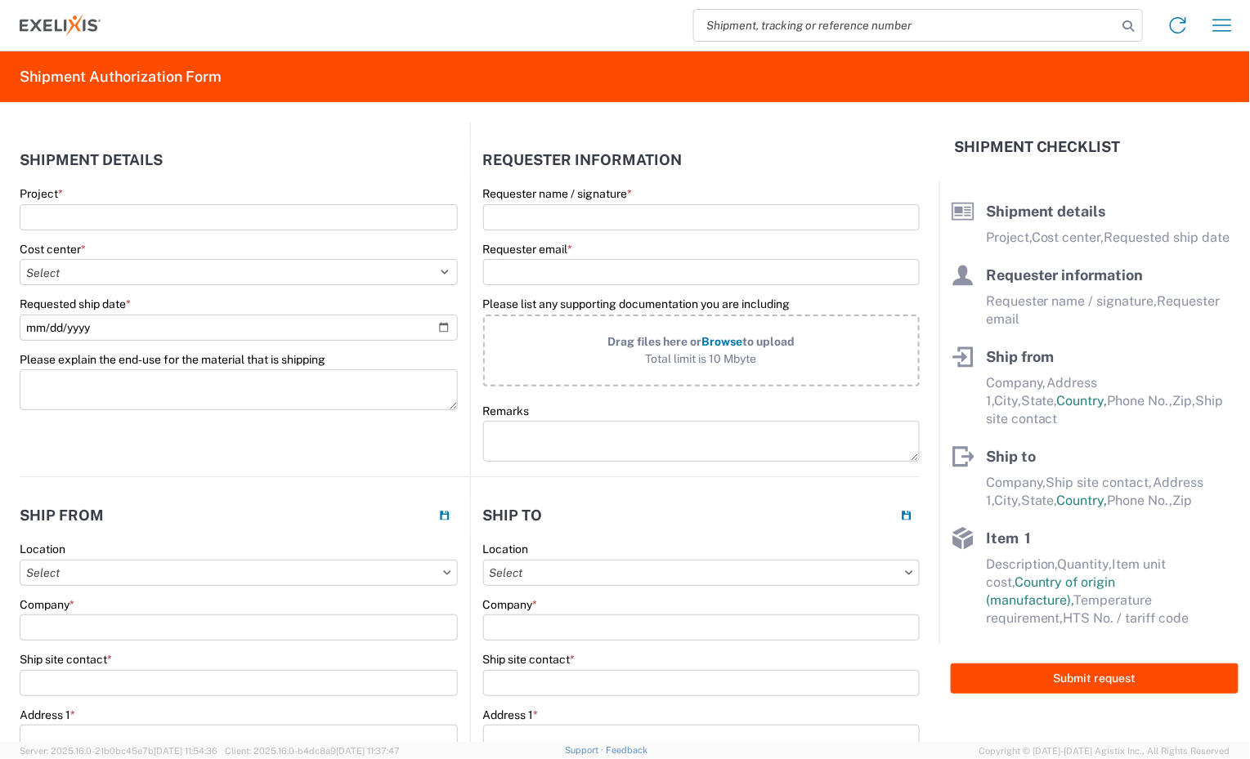
click at [128, 269] on select "Select Accounting 10021 All Bottle 10950 All Carton 10951 Aurigene AURIGENE Bio…" at bounding box center [239, 272] width 438 height 26
select select "10061"
click at [20, 259] on select "Select Accounting 10021 All Bottle 10950 All Carton 10951 Aurigene AURIGENE Bio…" at bounding box center [239, 272] width 438 height 26
click at [352, 276] on select "Select Accounting 10021 All Bottle 10950 All Carton 10951 Aurigene AURIGENE Bio…" at bounding box center [239, 272] width 438 height 26
click at [450, 234] on agx-form-control-wrapper-v2 "Project *" at bounding box center [239, 214] width 438 height 56
